Goal: Go to known website: Access a specific website the user already knows

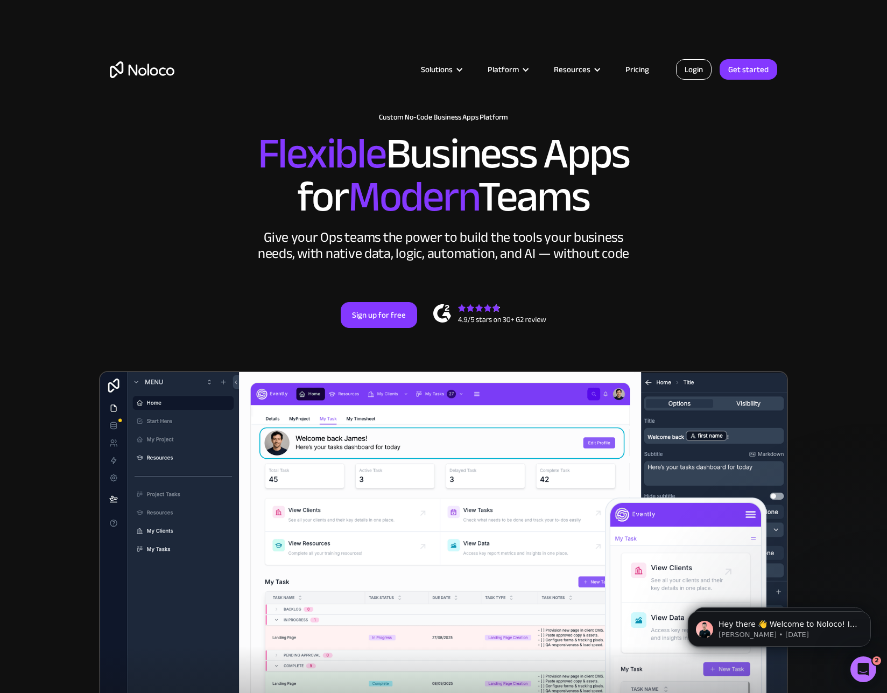
click at [697, 68] on link "Login" at bounding box center [694, 69] width 36 height 20
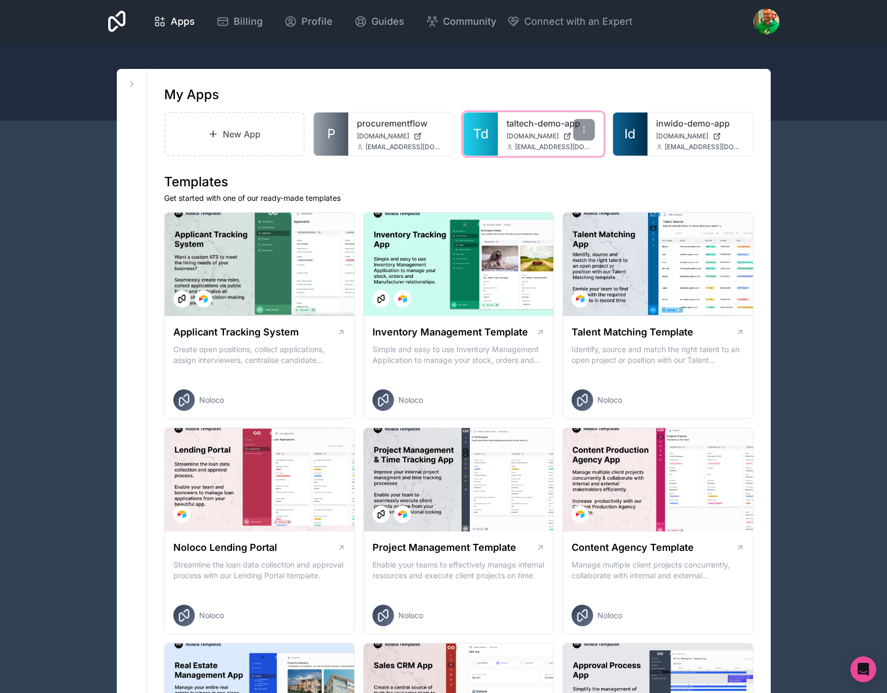
click at [531, 136] on span "taltech-demo-app.noloco.co" at bounding box center [533, 136] width 52 height 9
